Goal: Transaction & Acquisition: Book appointment/travel/reservation

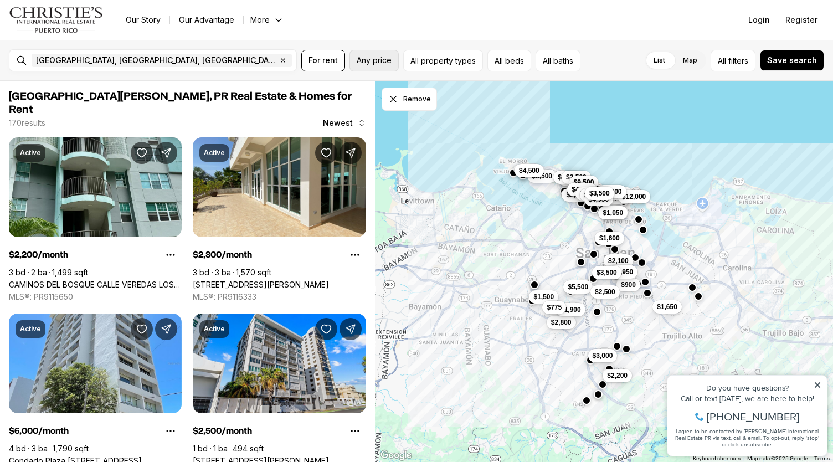
click at [375, 58] on span "Any price" at bounding box center [374, 60] width 35 height 9
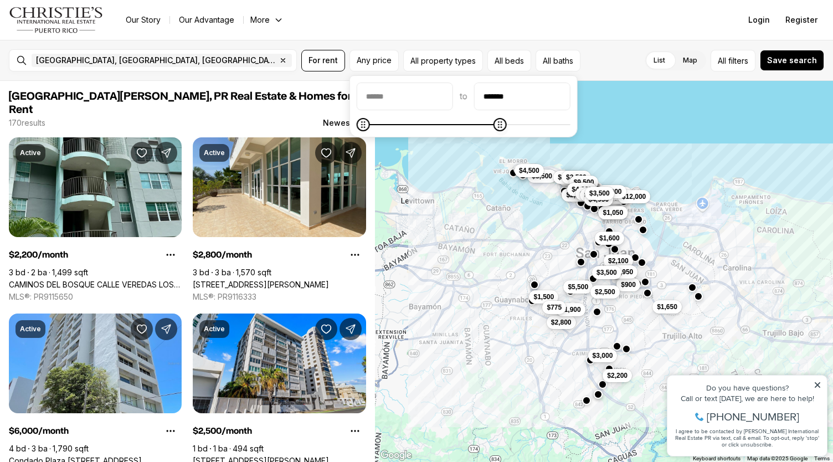
click at [428, 122] on icon "Maximum" at bounding box center [499, 124] width 9 height 9
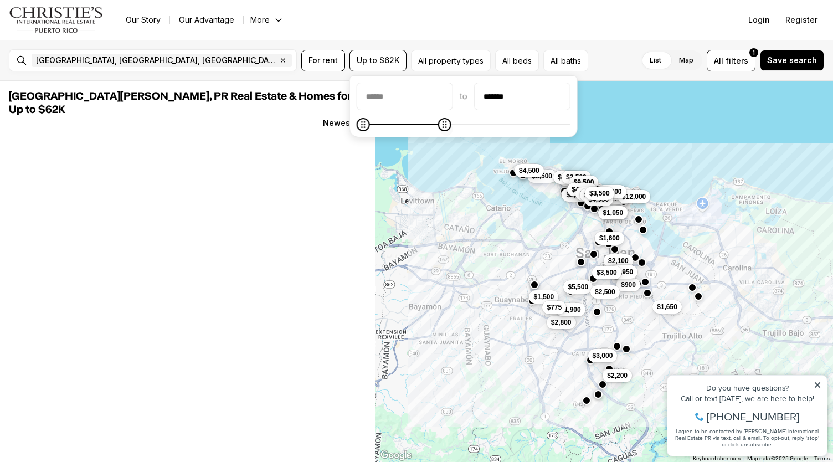
click at [428, 128] on icon "Maximum" at bounding box center [445, 124] width 9 height 9
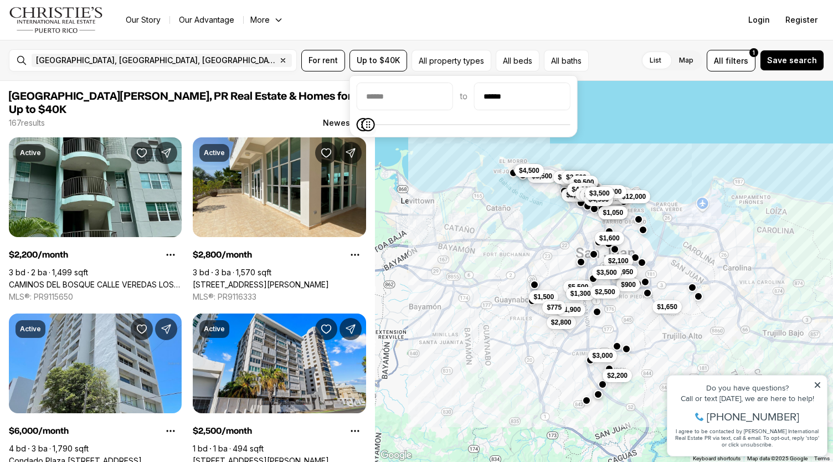
type input "******"
click at [362, 129] on icon "Maximum" at bounding box center [366, 124] width 9 height 9
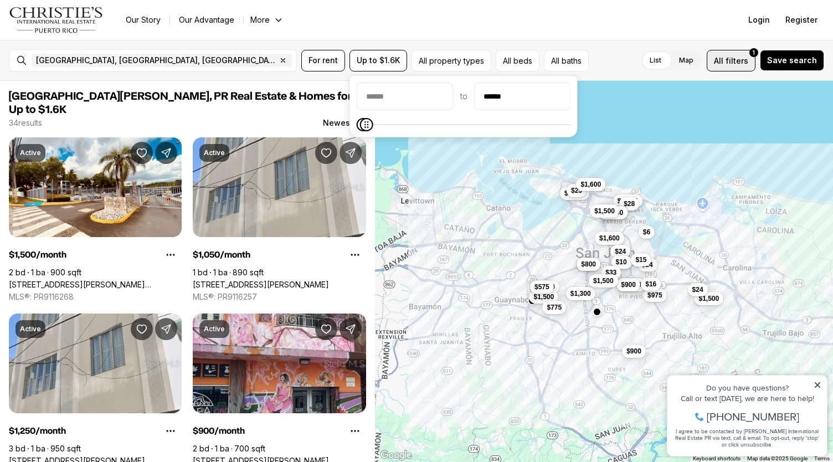
click at [428, 58] on span "filters" at bounding box center [737, 61] width 23 height 12
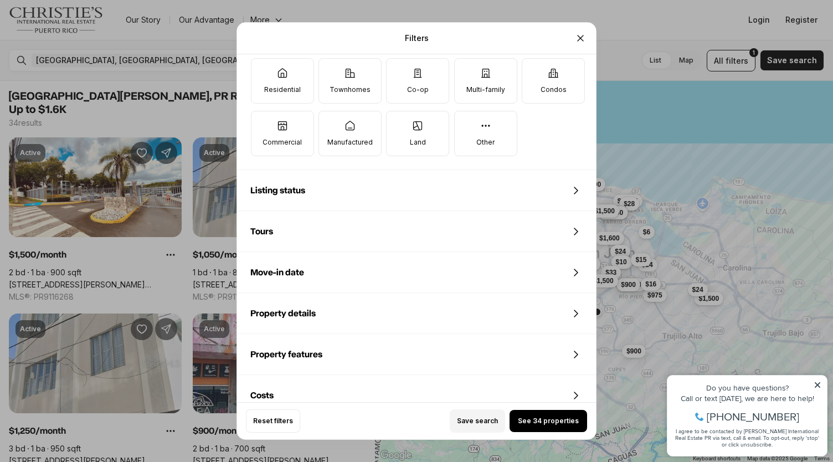
scroll to position [443, 0]
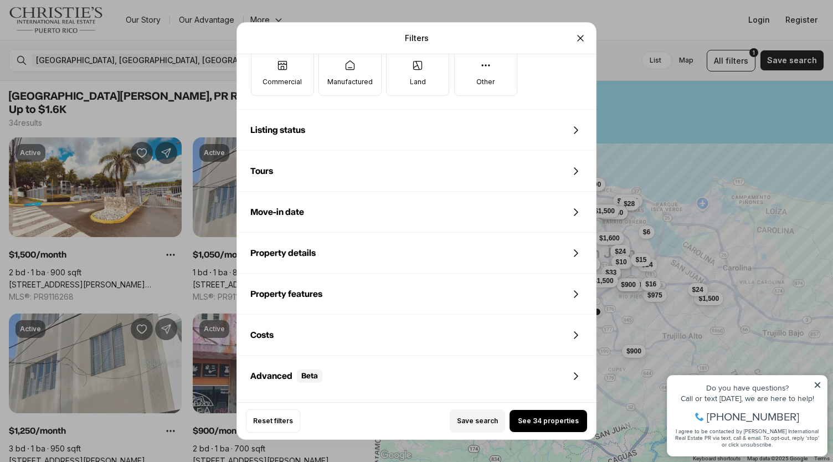
click at [389, 247] on div "Property details" at bounding box center [416, 253] width 359 height 40
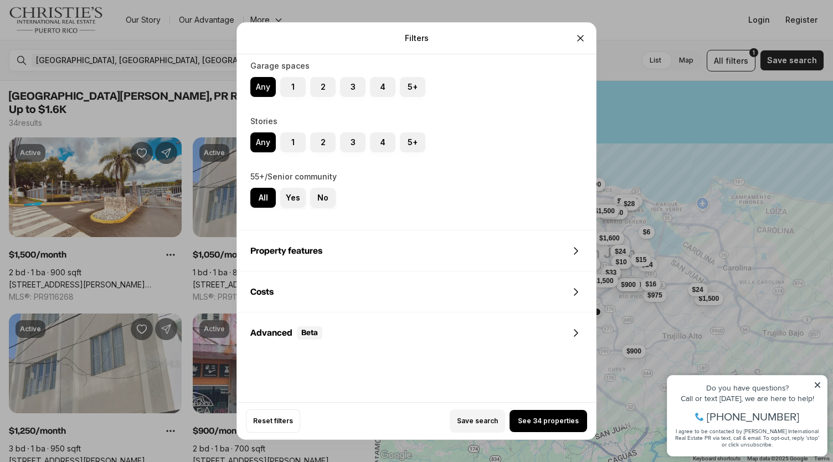
scroll to position [891, 0]
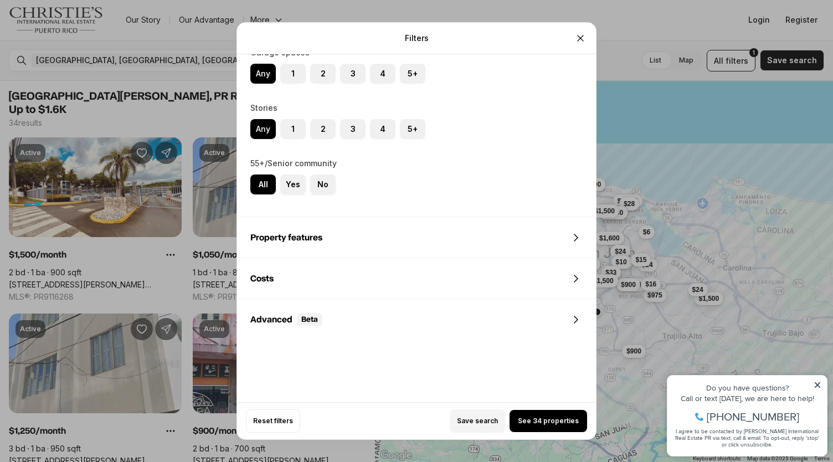
click at [327, 229] on div "Property features" at bounding box center [416, 238] width 359 height 40
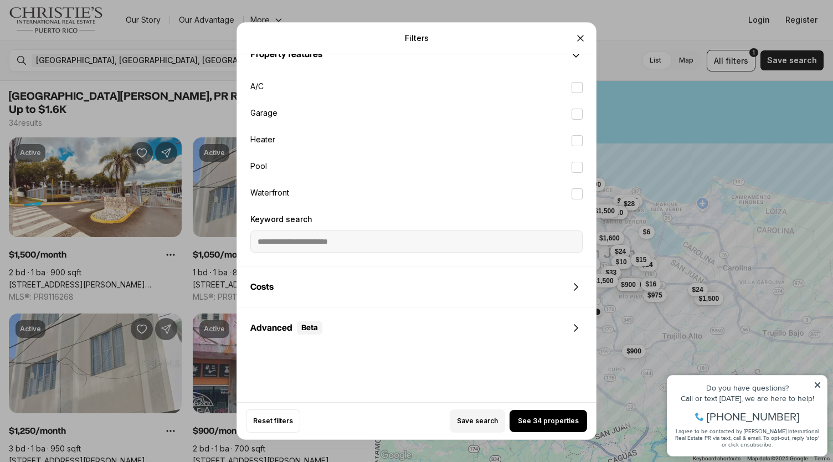
scroll to position [1082, 0]
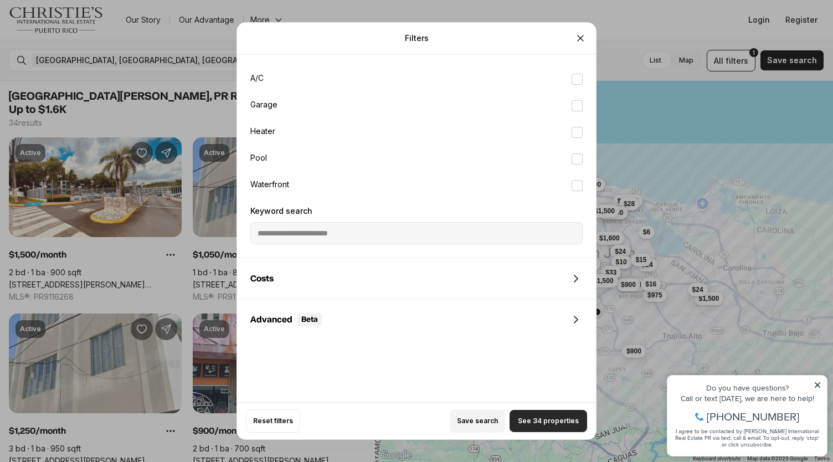
click at [428, 417] on span "See 34 properties" at bounding box center [548, 421] width 61 height 9
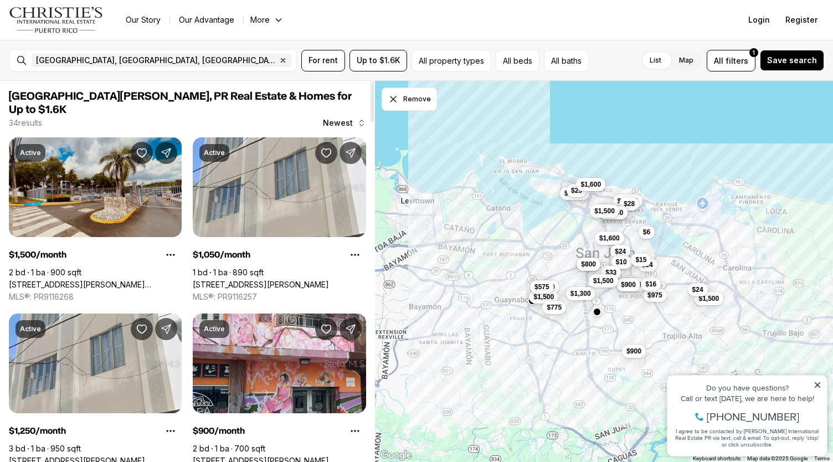
click at [145, 280] on link "[STREET_ADDRESS][PERSON_NAME][PERSON_NAME]" at bounding box center [95, 285] width 173 height 10
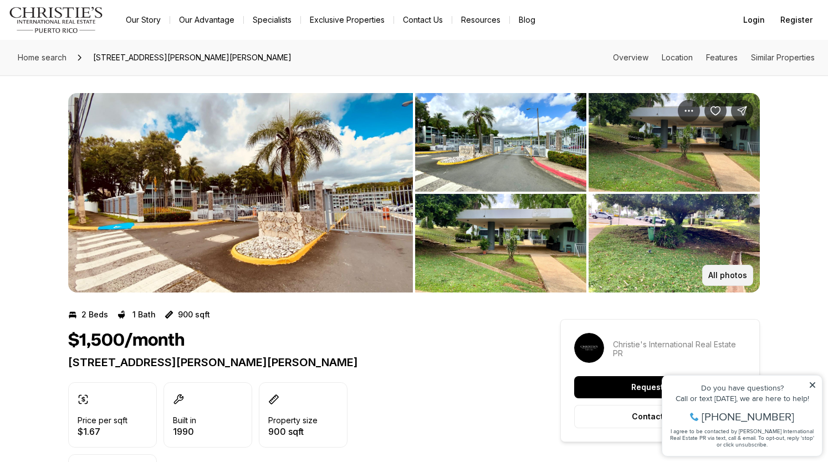
click at [725, 269] on button "All photos" at bounding box center [727, 275] width 51 height 21
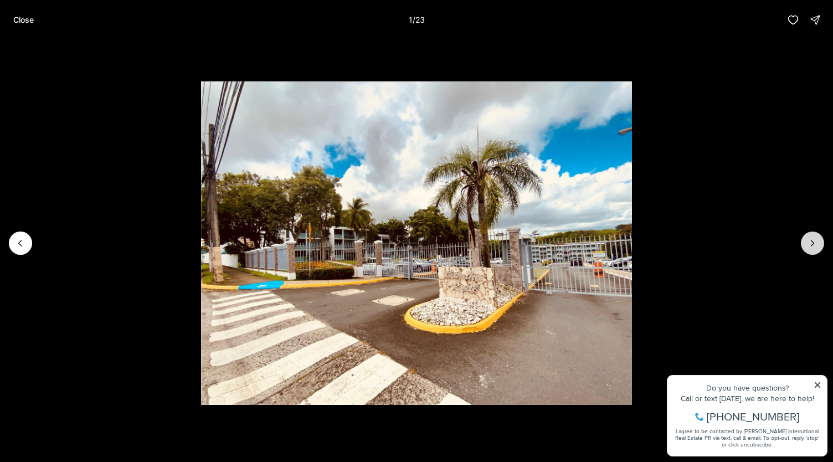
click at [809, 242] on icon "Next slide" at bounding box center [812, 243] width 11 height 11
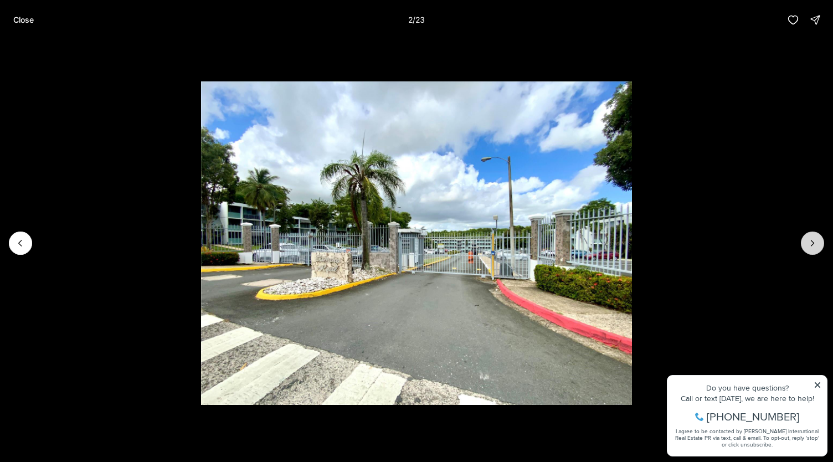
click at [809, 242] on icon "Next slide" at bounding box center [812, 243] width 11 height 11
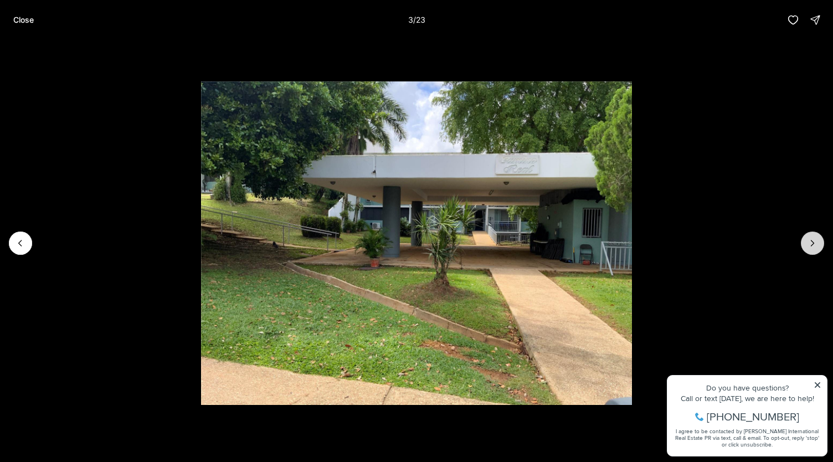
click at [809, 242] on icon "Next slide" at bounding box center [812, 243] width 11 height 11
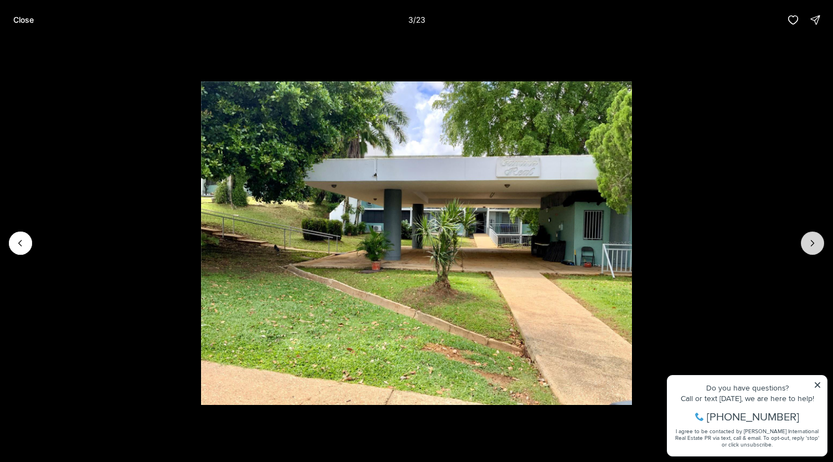
click at [809, 242] on icon "Next slide" at bounding box center [812, 243] width 11 height 11
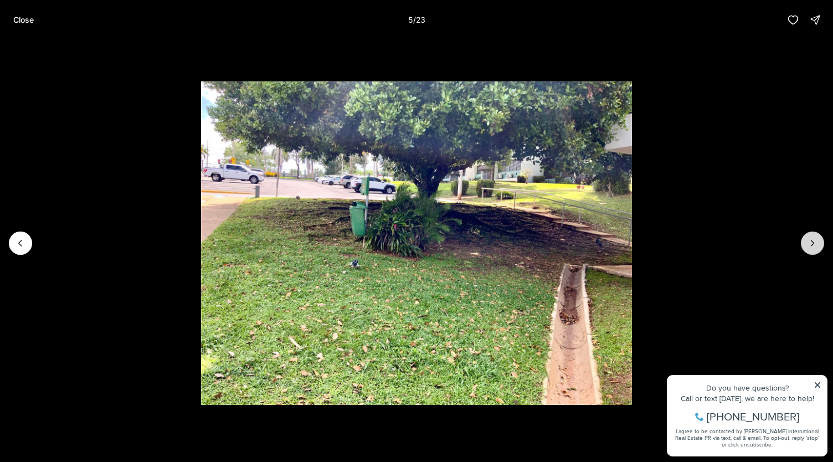
click at [809, 242] on icon "Next slide" at bounding box center [812, 243] width 11 height 11
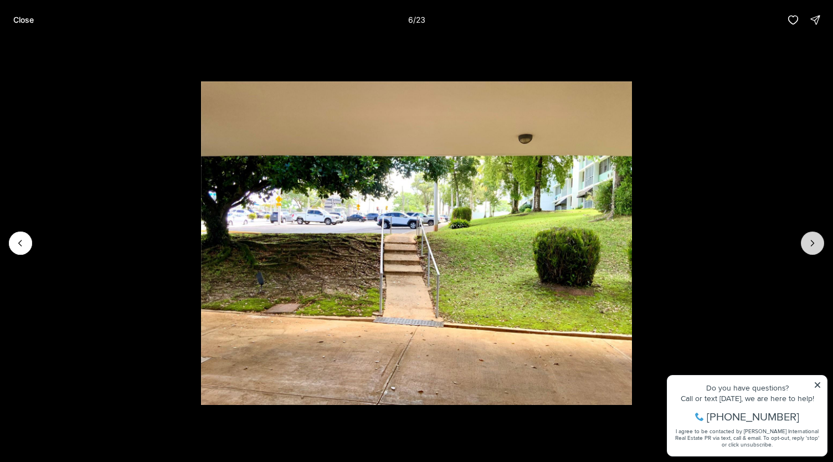
click at [809, 242] on icon "Next slide" at bounding box center [812, 243] width 11 height 11
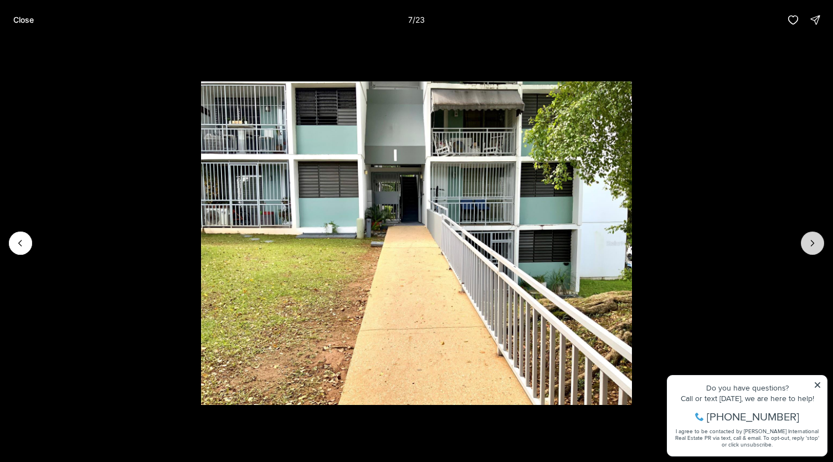
click at [809, 242] on icon "Next slide" at bounding box center [812, 243] width 11 height 11
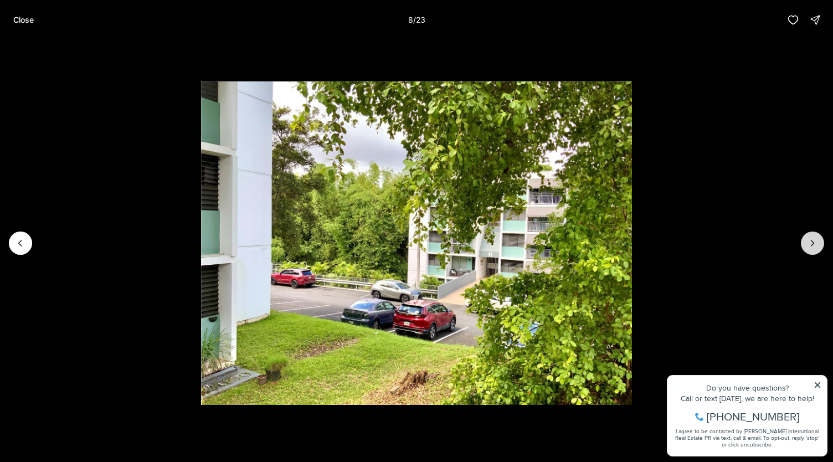
click at [809, 242] on icon "Next slide" at bounding box center [812, 243] width 11 height 11
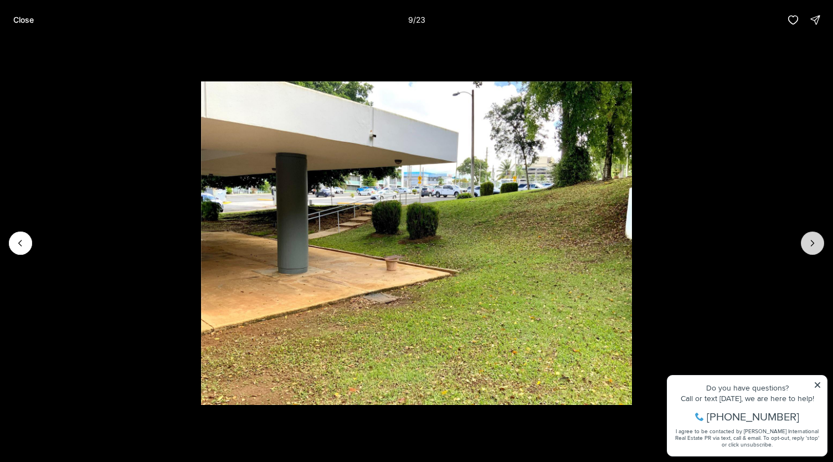
click at [809, 242] on icon "Next slide" at bounding box center [812, 243] width 11 height 11
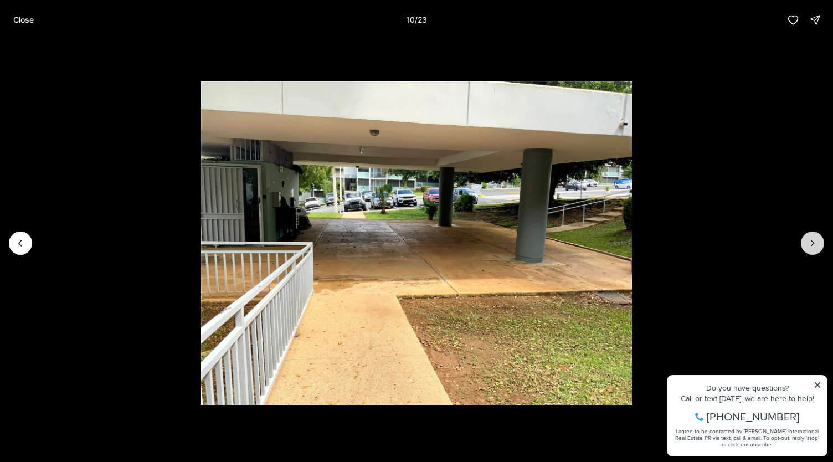
click at [809, 242] on icon "Next slide" at bounding box center [812, 243] width 11 height 11
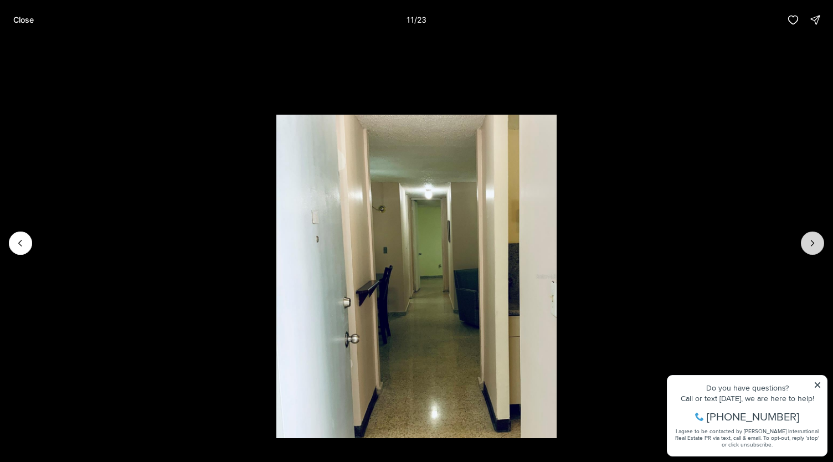
click at [809, 242] on icon "Next slide" at bounding box center [812, 243] width 11 height 11
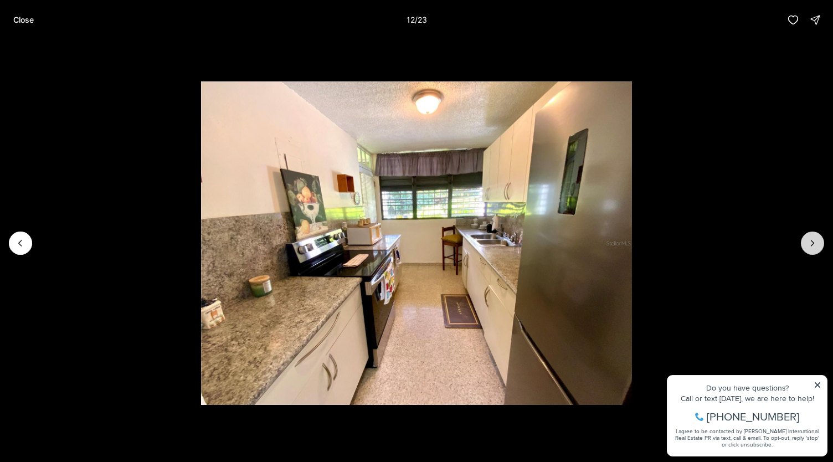
click at [809, 242] on icon "Next slide" at bounding box center [812, 243] width 11 height 11
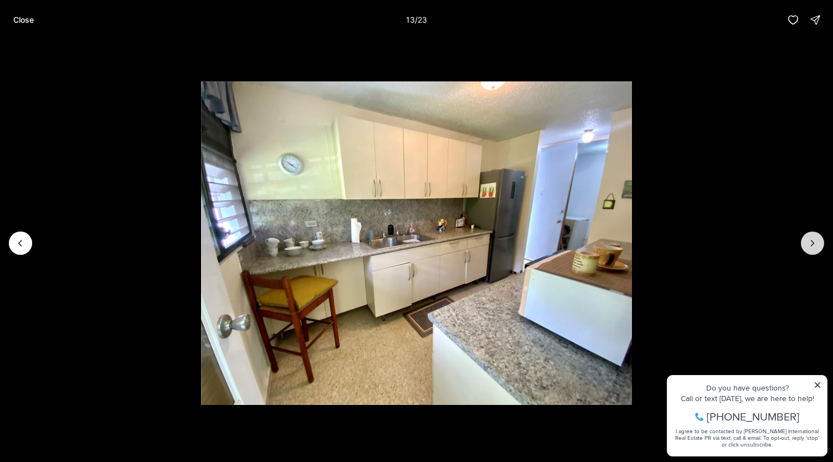
click at [806, 242] on button "Next slide" at bounding box center [812, 243] width 23 height 23
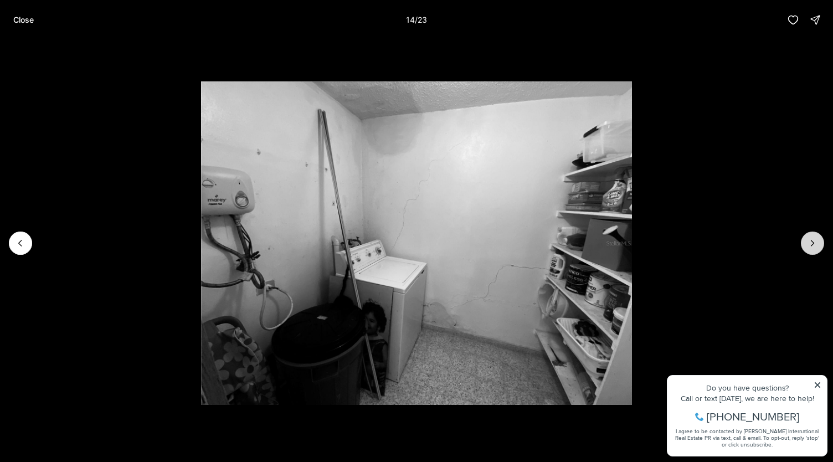
click at [804, 242] on button "Next slide" at bounding box center [812, 243] width 23 height 23
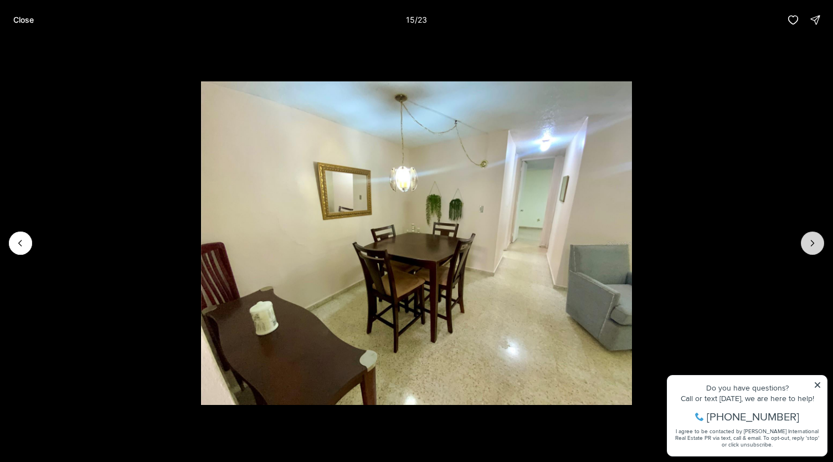
click at [801, 241] on li "15 of 23" at bounding box center [416, 243] width 833 height 407
click at [808, 238] on icon "Next slide" at bounding box center [812, 243] width 11 height 11
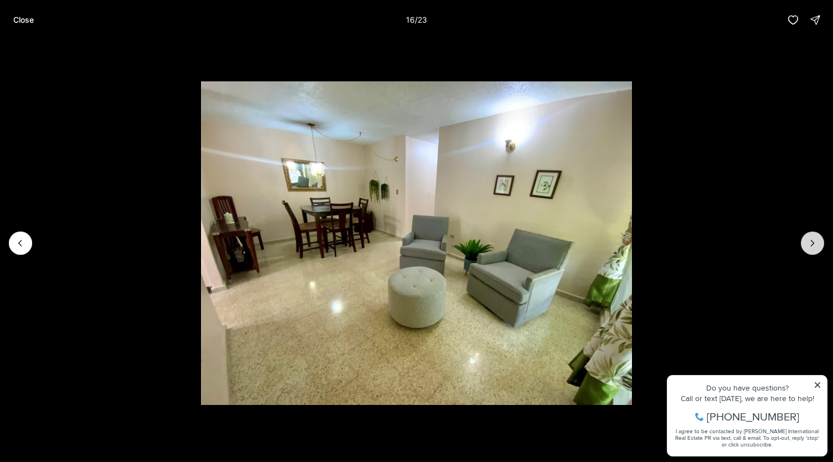
click at [808, 237] on button "Next slide" at bounding box center [812, 243] width 23 height 23
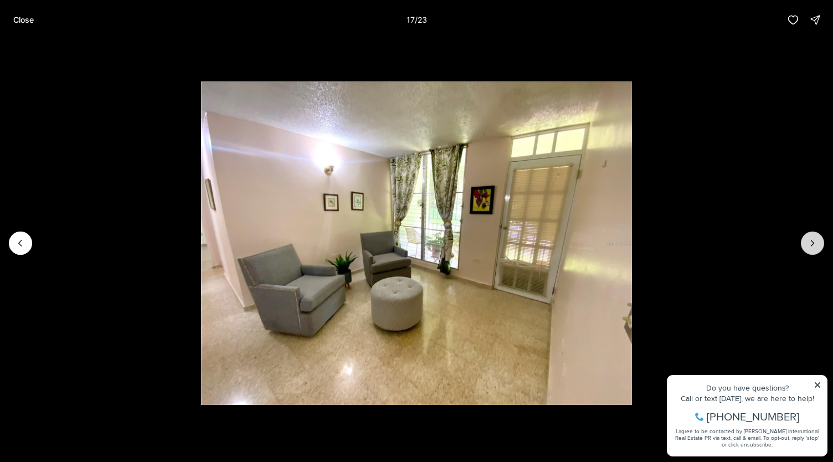
click at [808, 237] on button "Next slide" at bounding box center [812, 243] width 23 height 23
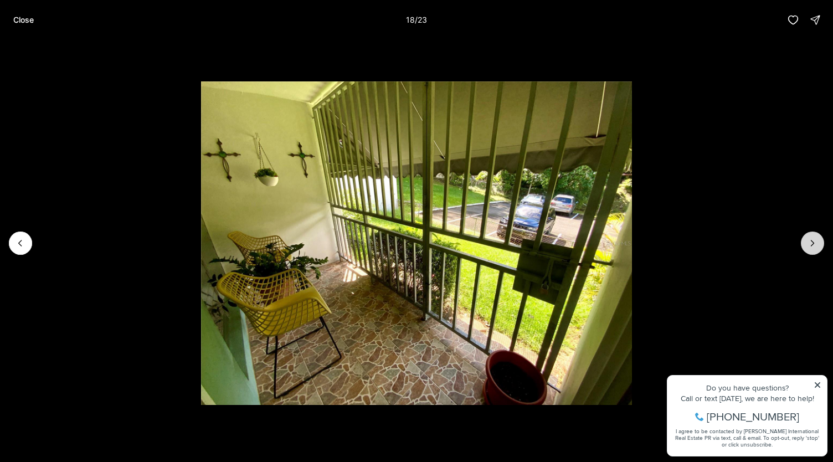
click at [808, 237] on button "Next slide" at bounding box center [812, 243] width 23 height 23
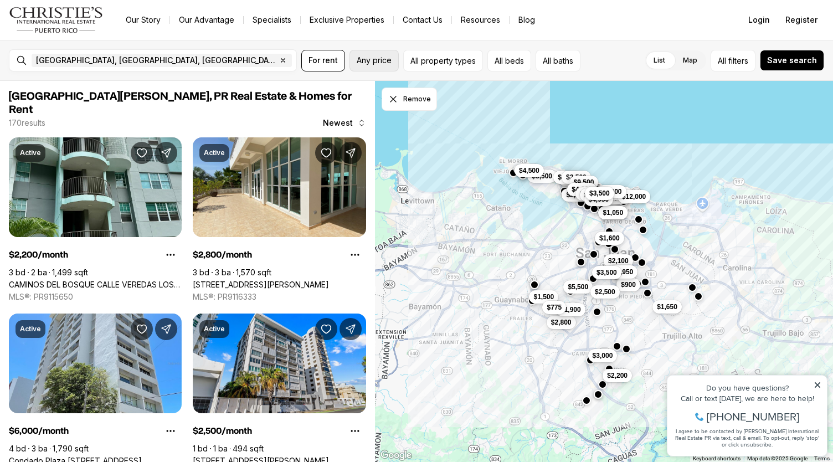
click at [380, 62] on span "Any price" at bounding box center [374, 60] width 35 height 9
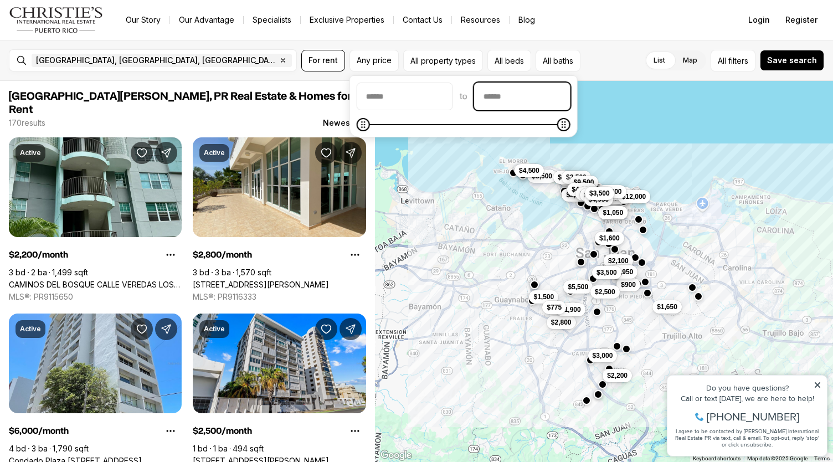
click at [519, 99] on input "priceMax" at bounding box center [522, 96] width 95 height 27
type input "******"
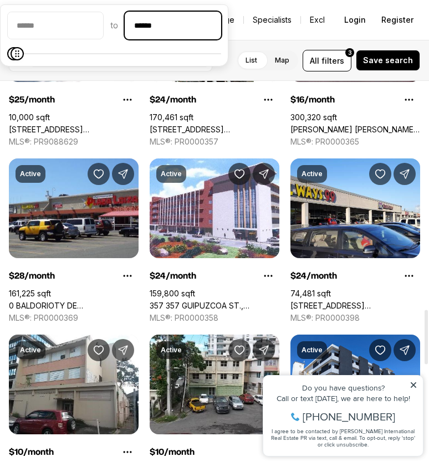
scroll to position [1773, 0]
